Goal: Find specific page/section: Find specific page/section

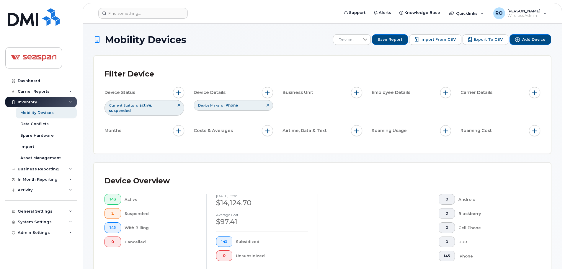
scroll to position [150, 0]
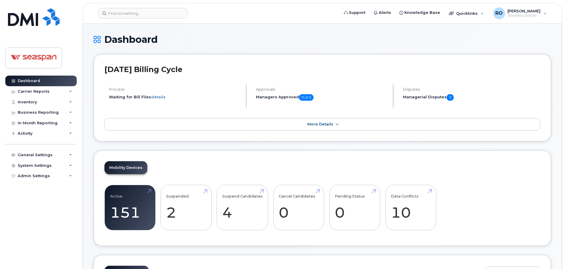
scroll to position [716, 0]
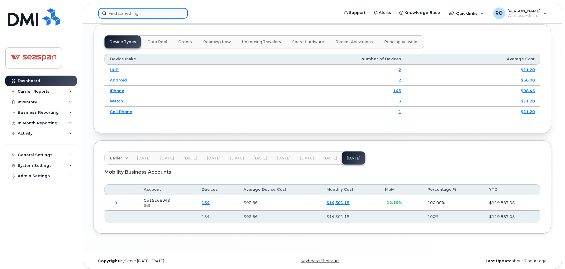
click at [157, 11] on input at bounding box center [142, 13] width 89 height 11
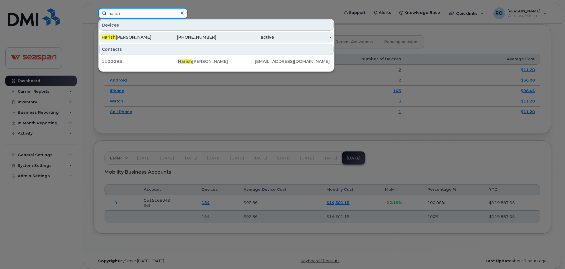
type input "harish"
click at [159, 34] on div "[PERSON_NAME]" at bounding box center [188, 37] width 58 height 11
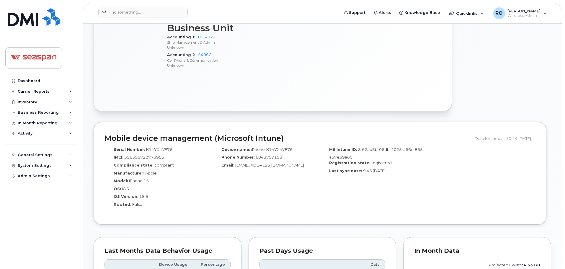
scroll to position [501, 0]
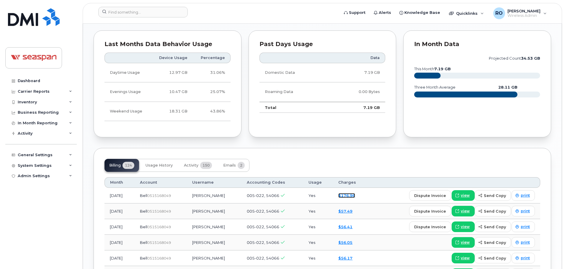
click at [355, 196] on link "$176.96" at bounding box center [346, 195] width 17 height 5
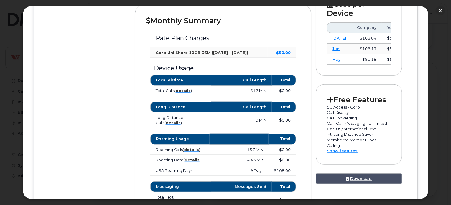
scroll to position [206, 0]
